Goal: Information Seeking & Learning: Learn about a topic

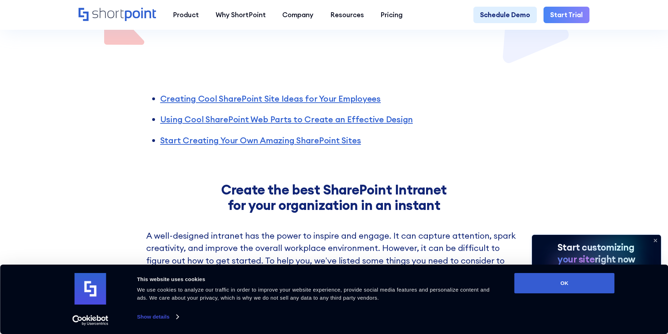
scroll to position [491, 0]
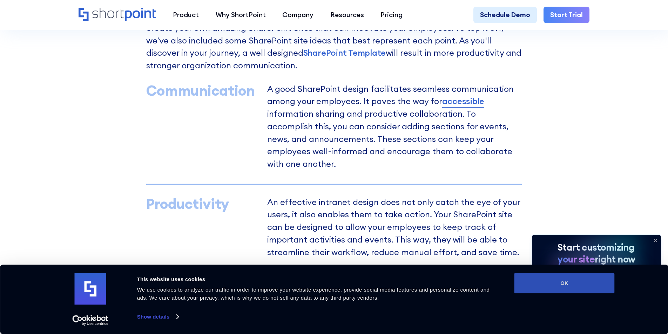
click at [573, 288] on button "OK" at bounding box center [564, 283] width 100 height 20
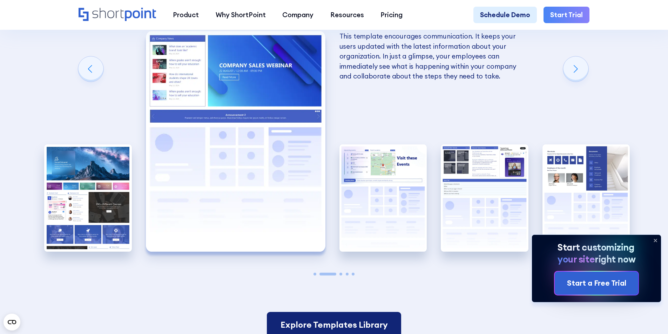
scroll to position [1437, 0]
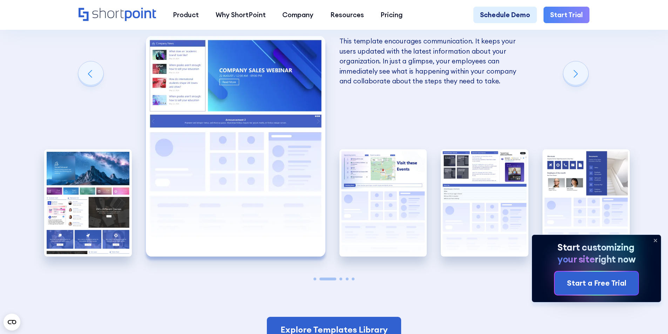
click at [656, 243] on icon at bounding box center [655, 240] width 11 height 11
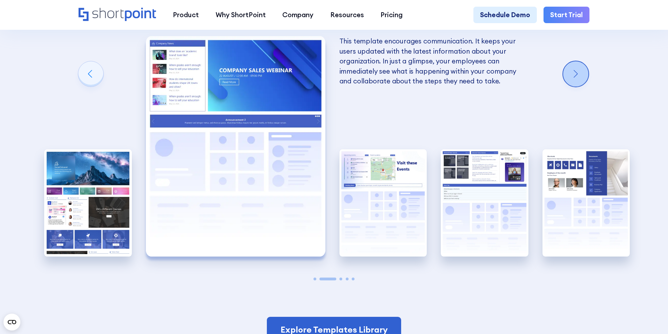
click at [577, 87] on div "Next slide" at bounding box center [575, 73] width 25 height 25
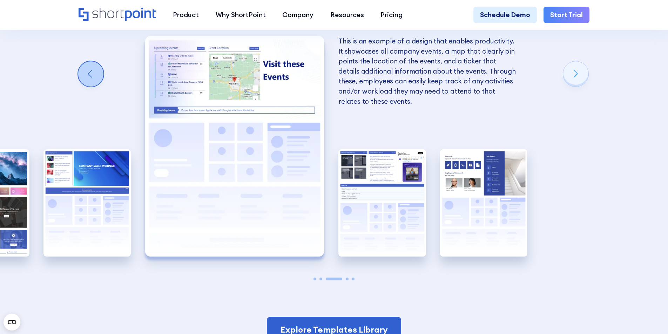
click at [86, 84] on div "Previous slide" at bounding box center [90, 73] width 25 height 25
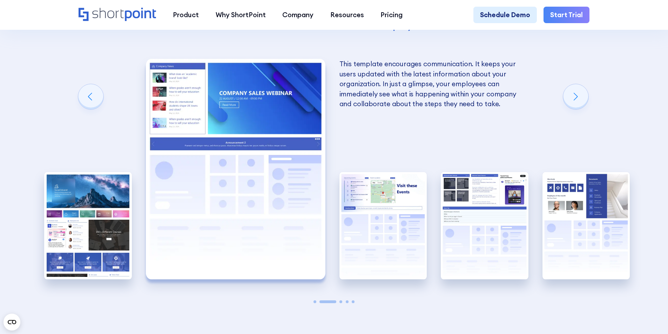
scroll to position [1402, 0]
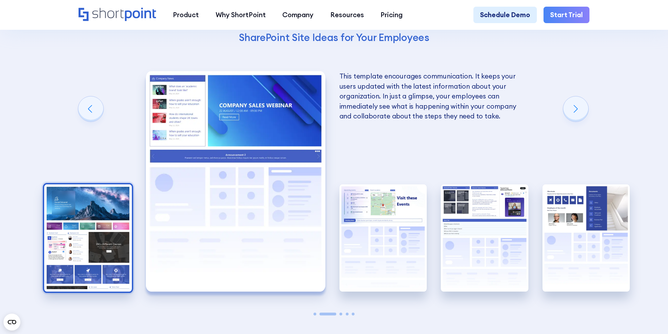
click at [80, 251] on img "1 / 5" at bounding box center [88, 238] width 88 height 108
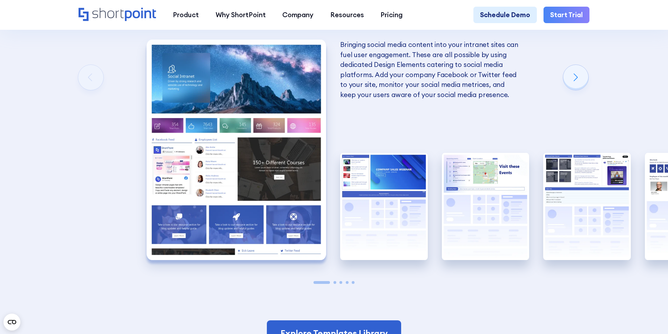
scroll to position [1367, 0]
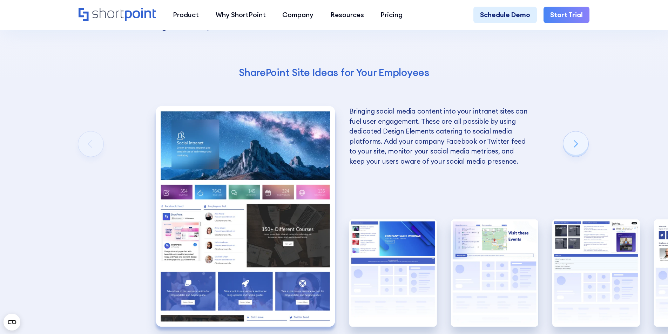
click at [364, 133] on p "Bringing social media content into your intranet sites can fuel user engagement…" at bounding box center [439, 136] width 180 height 60
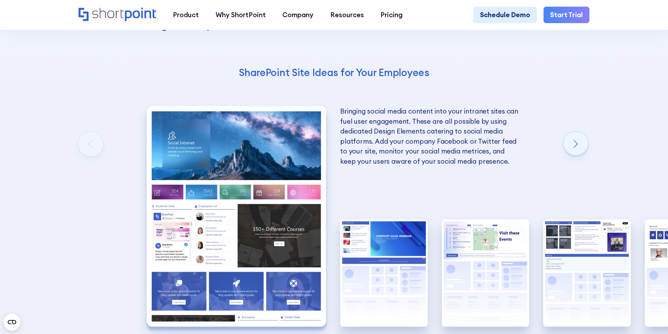
click at [412, 166] on p "Bringing social media content into your intranet sites can fuel user engagement…" at bounding box center [430, 136] width 180 height 60
click at [302, 191] on img "1 / 5" at bounding box center [237, 216] width 180 height 221
click at [578, 156] on div "Next slide" at bounding box center [575, 143] width 25 height 25
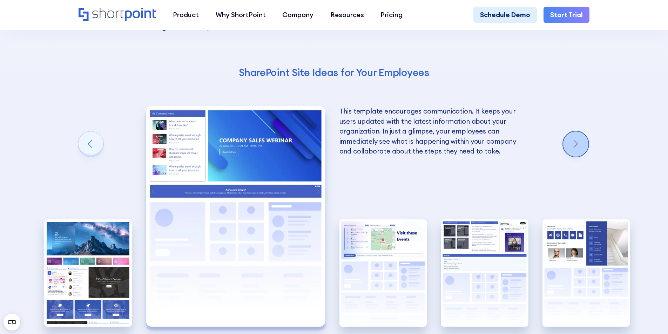
click at [578, 156] on div "Next slide" at bounding box center [575, 143] width 25 height 25
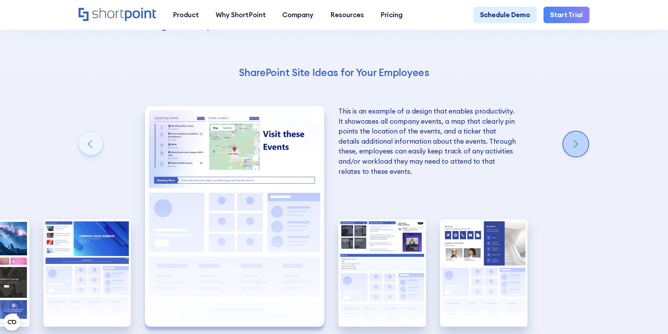
click at [578, 156] on div "Next slide" at bounding box center [575, 143] width 25 height 25
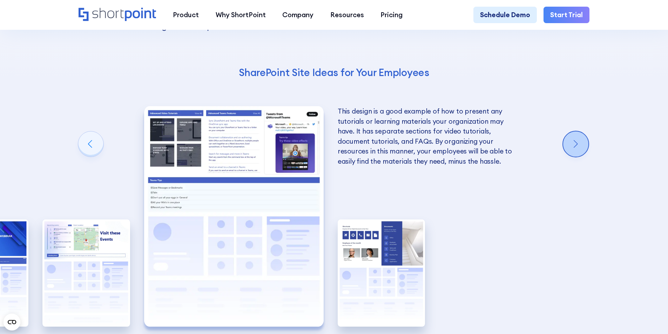
click at [578, 156] on div "Next slide" at bounding box center [575, 143] width 25 height 25
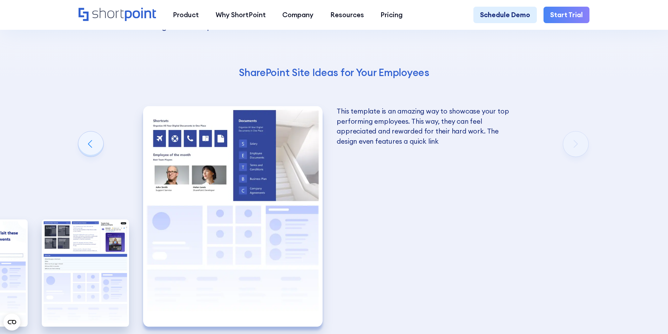
click at [578, 156] on div "Using Cool SharePoint Web Parts to Create an Effective Design Wondering where t…" at bounding box center [334, 131] width 668 height 598
click at [87, 153] on div "Previous slide" at bounding box center [90, 143] width 25 height 25
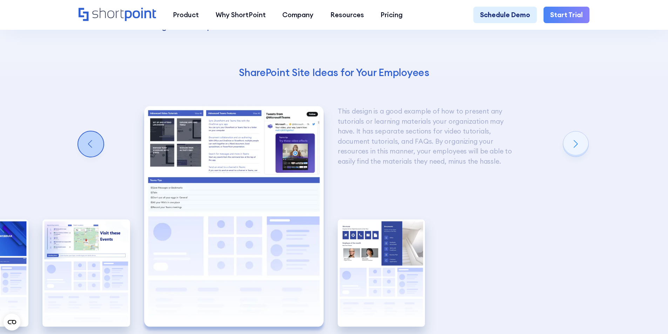
click at [87, 153] on div "Previous slide" at bounding box center [90, 143] width 25 height 25
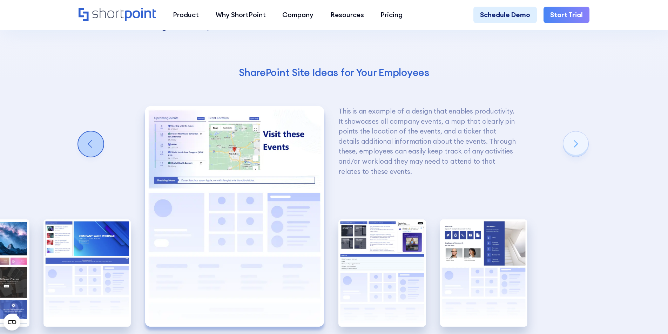
click at [87, 153] on div "Previous slide" at bounding box center [90, 143] width 25 height 25
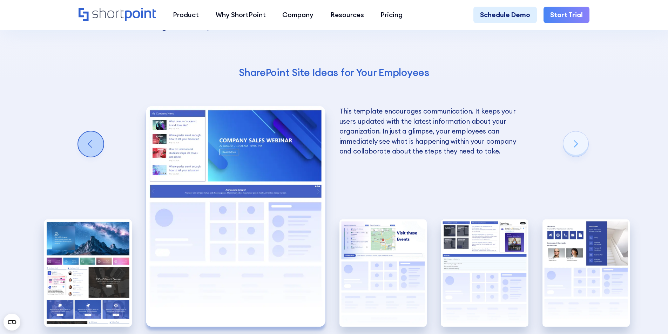
click at [87, 153] on div "Previous slide" at bounding box center [90, 143] width 25 height 25
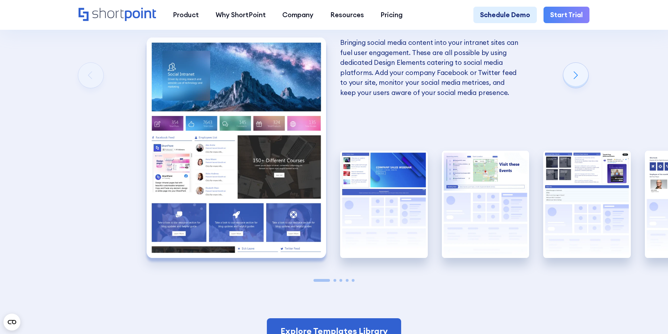
scroll to position [1437, 0]
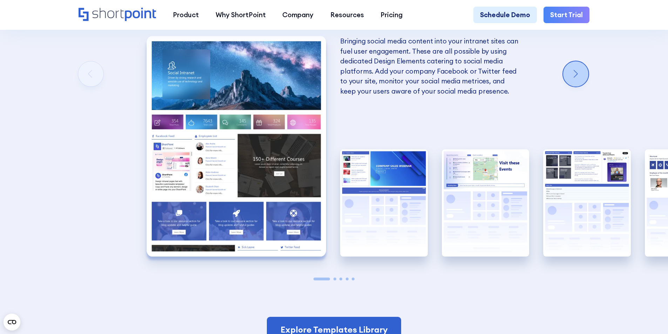
click at [569, 86] on div "Next slide" at bounding box center [575, 73] width 25 height 25
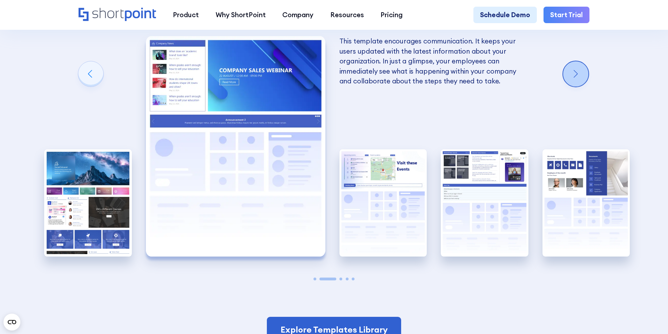
click at [569, 86] on div "Next slide" at bounding box center [575, 73] width 25 height 25
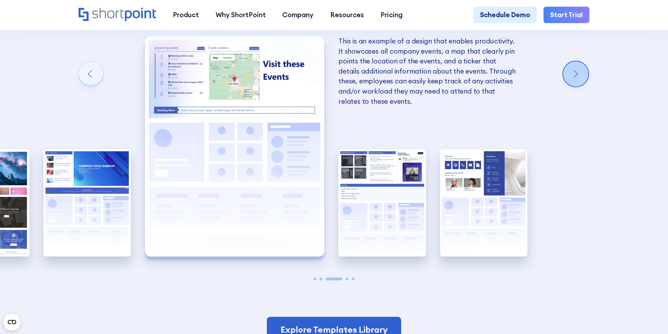
click at [569, 86] on div "Next slide" at bounding box center [575, 73] width 25 height 25
